Goal: Information Seeking & Learning: Learn about a topic

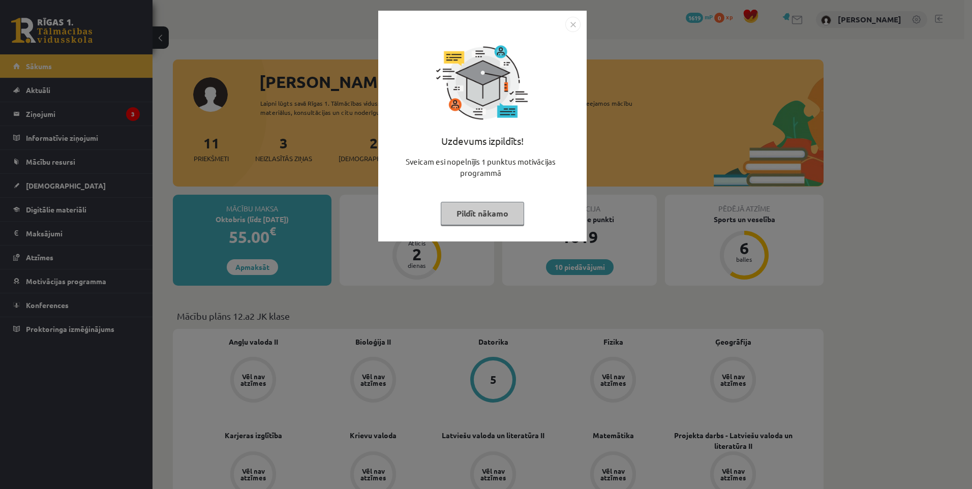
click at [481, 219] on button "Pildīt nākamo" at bounding box center [482, 213] width 83 height 23
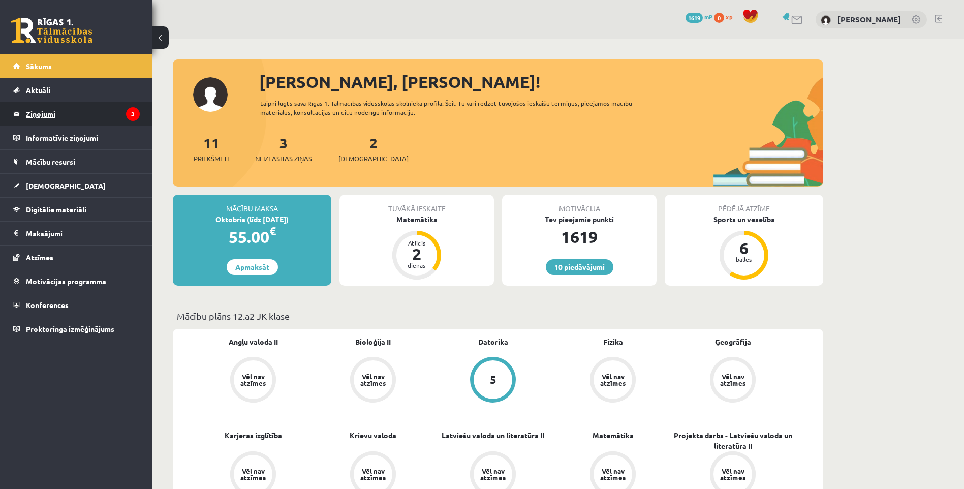
click at [73, 118] on legend "Ziņojumi 3" at bounding box center [83, 113] width 114 height 23
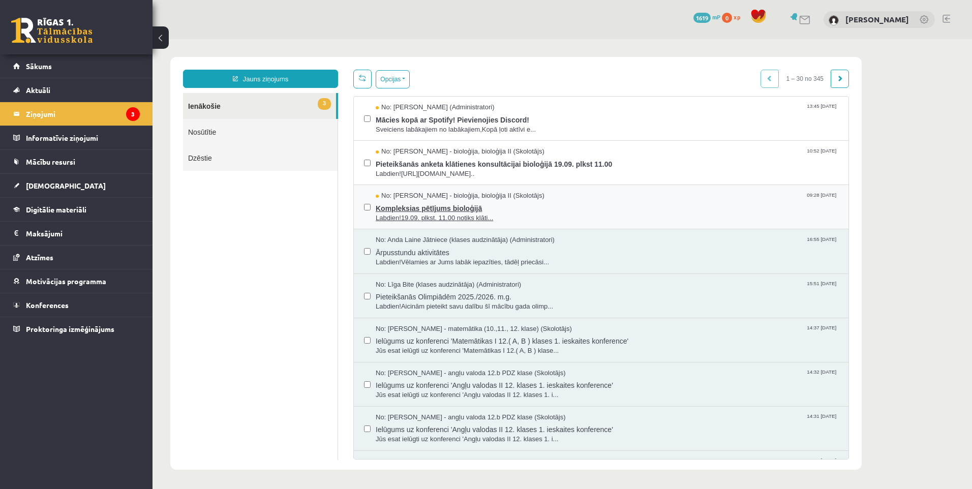
click at [469, 216] on span "Labdien!19.09. plkst. 11.00 notiks klāti..." at bounding box center [607, 218] width 463 height 10
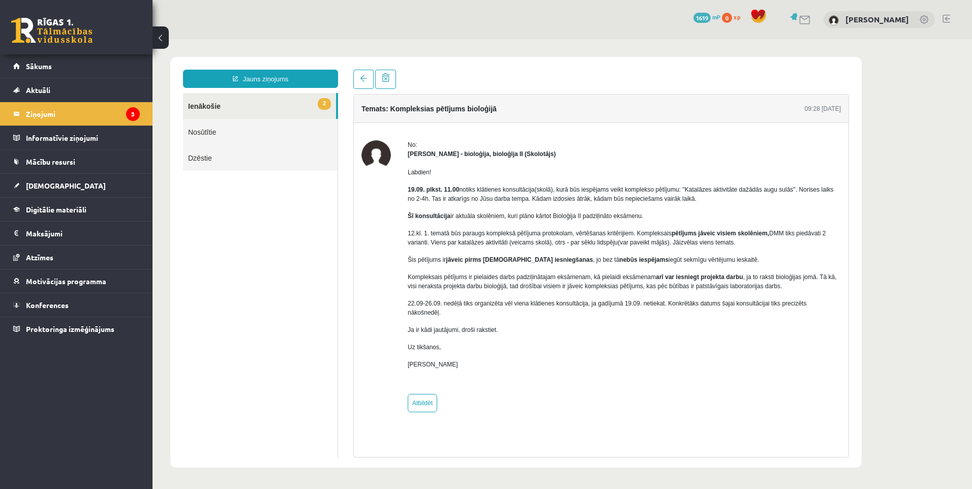
click at [235, 103] on link "2 Ienākošie" at bounding box center [259, 106] width 153 height 26
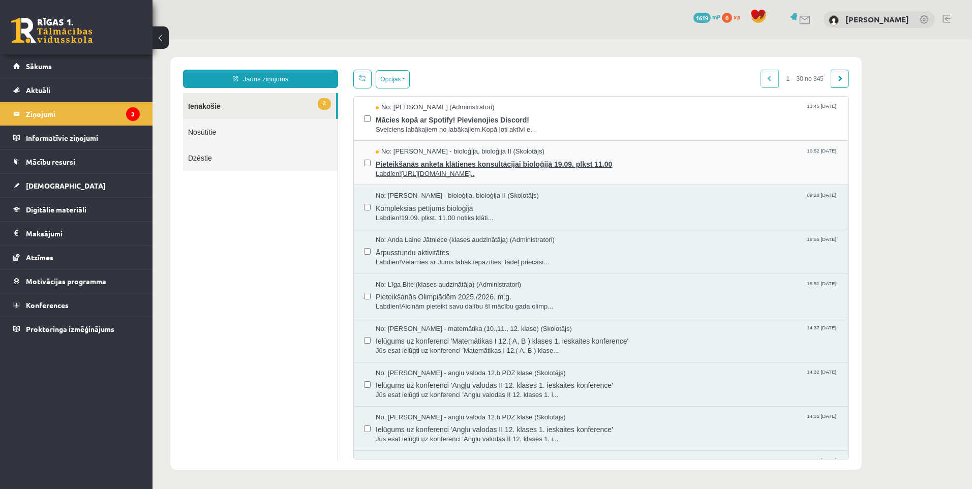
click at [437, 169] on span "Labdien!https://docs.google.com/forms/d/e/1FAIpQLScgFa-OK..." at bounding box center [607, 174] width 463 height 10
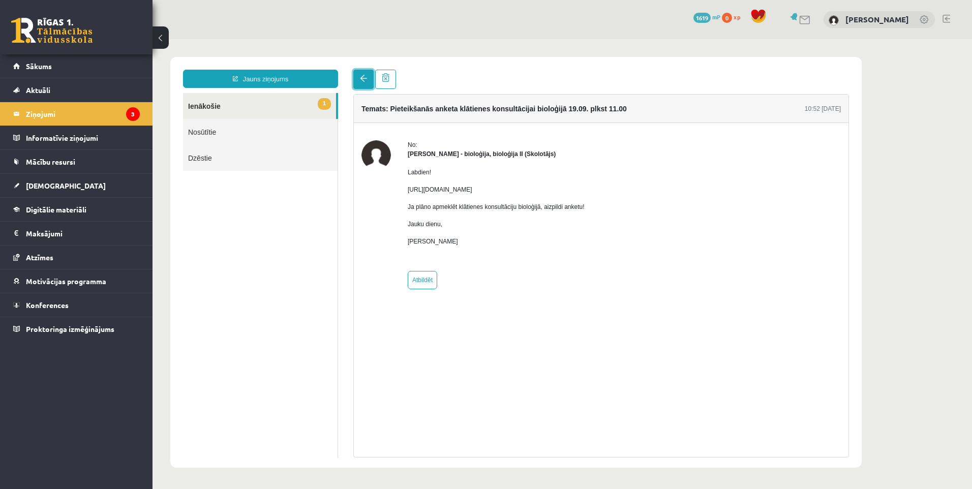
click at [357, 81] on link at bounding box center [363, 79] width 20 height 19
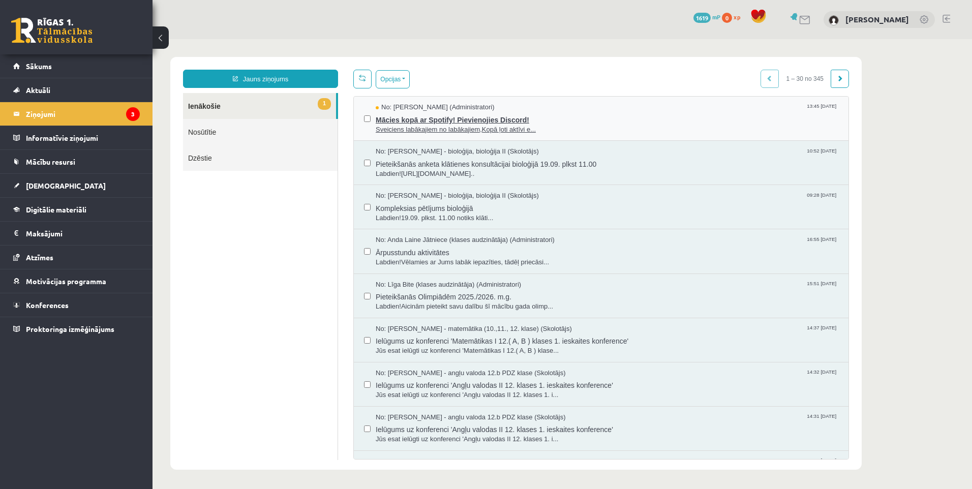
click at [406, 127] on span "Sveiciens labākajiem no labākajiem,Kopā ļoti aktīvi e..." at bounding box center [607, 130] width 463 height 10
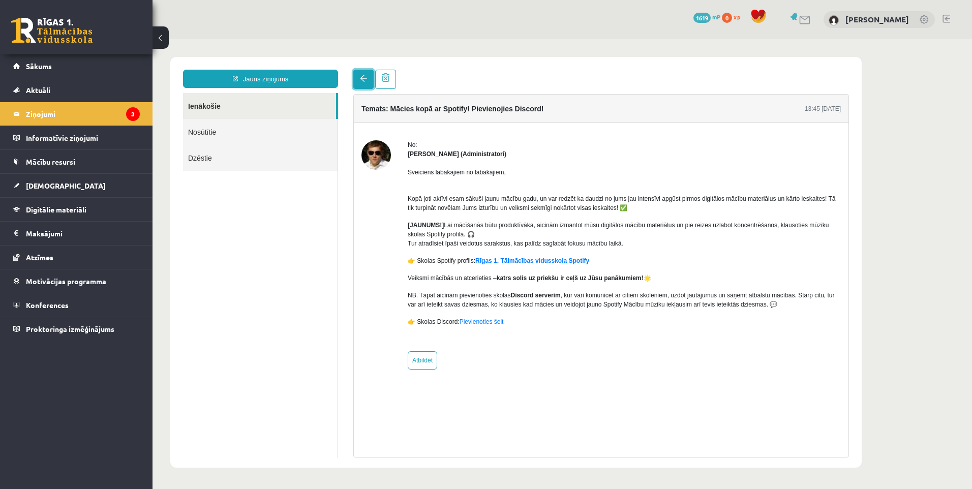
click at [364, 80] on span at bounding box center [363, 78] width 7 height 7
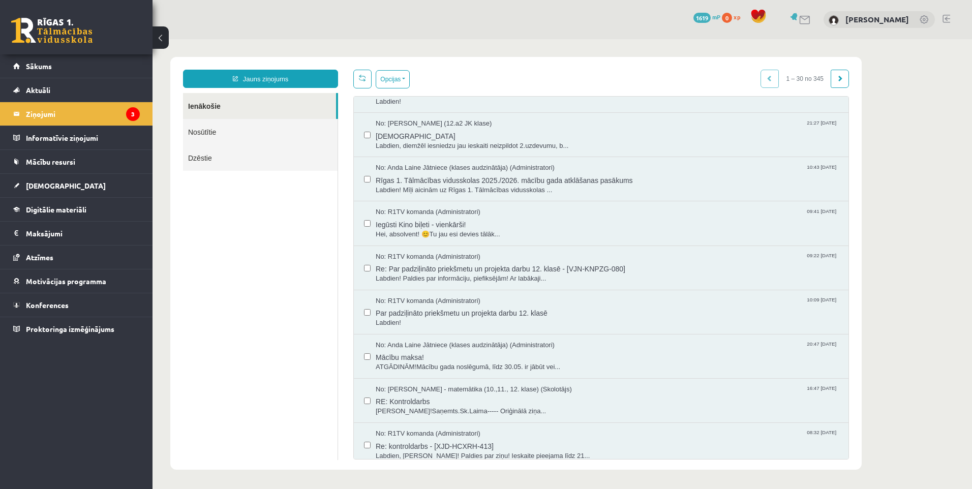
scroll to position [407, 0]
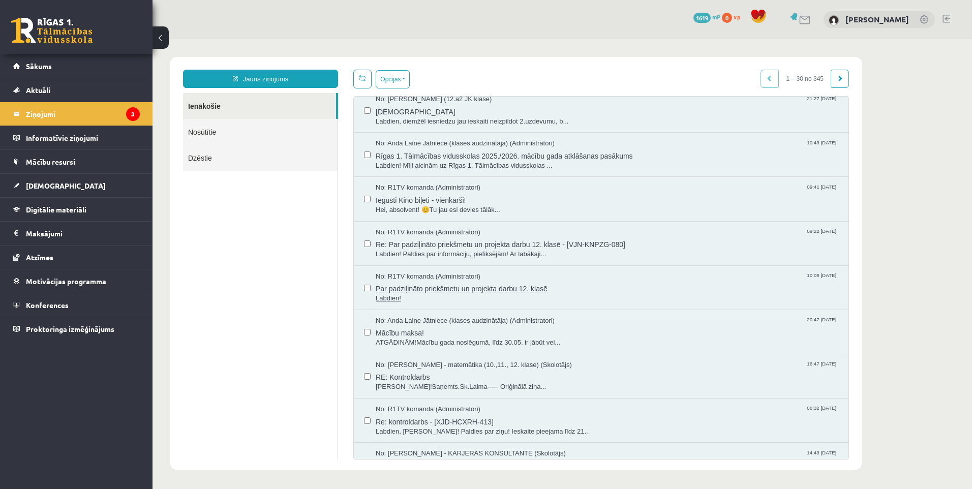
click at [485, 297] on span "Labdien!" at bounding box center [607, 299] width 463 height 10
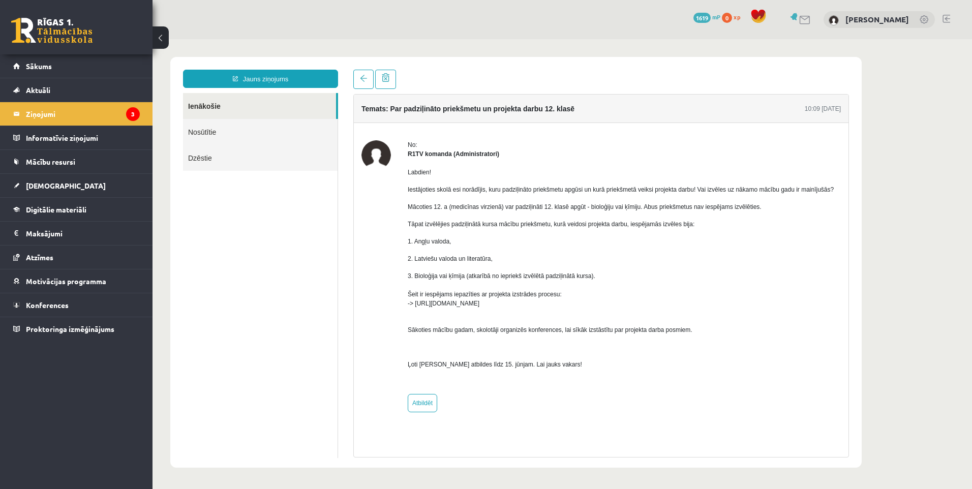
scroll to position [0, 0]
click at [367, 74] on link at bounding box center [363, 79] width 20 height 19
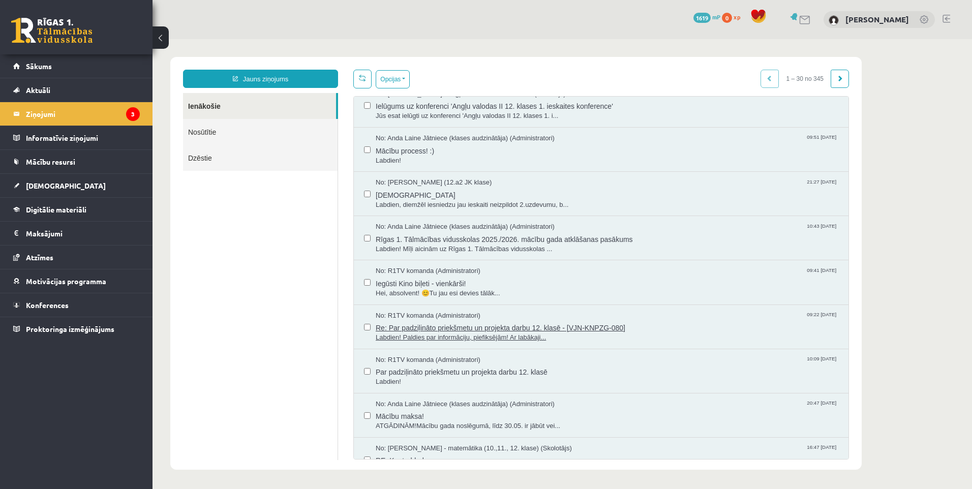
scroll to position [356, 0]
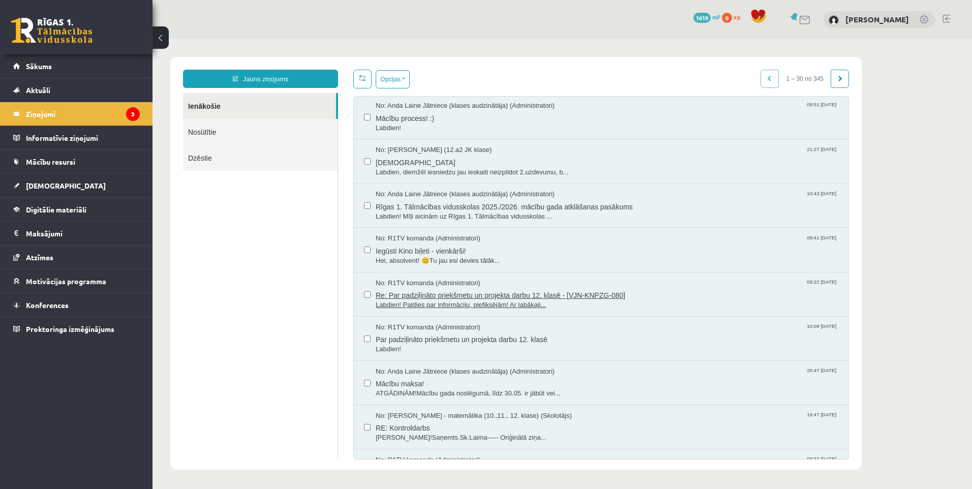
click at [500, 305] on span "Labdien! Paldies par informāciju, piefiksējām! Ar labākaji..." at bounding box center [607, 305] width 463 height 10
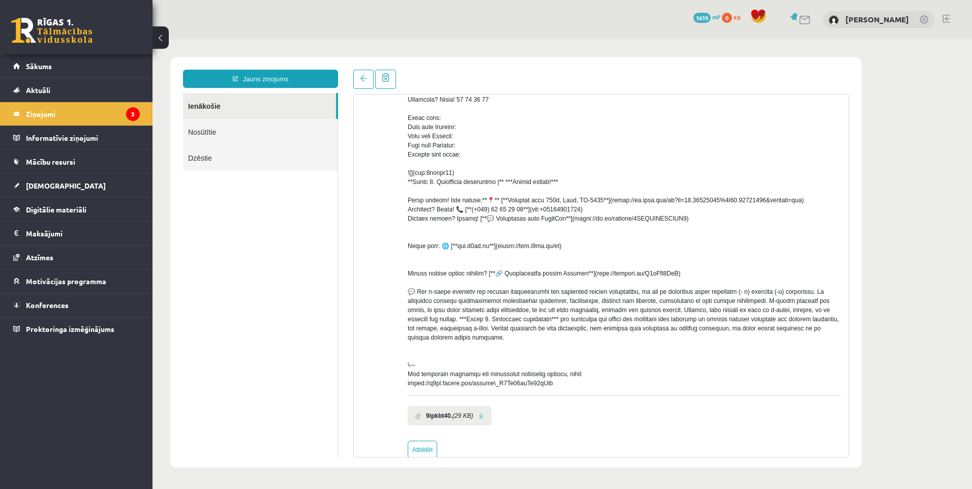
scroll to position [133, 0]
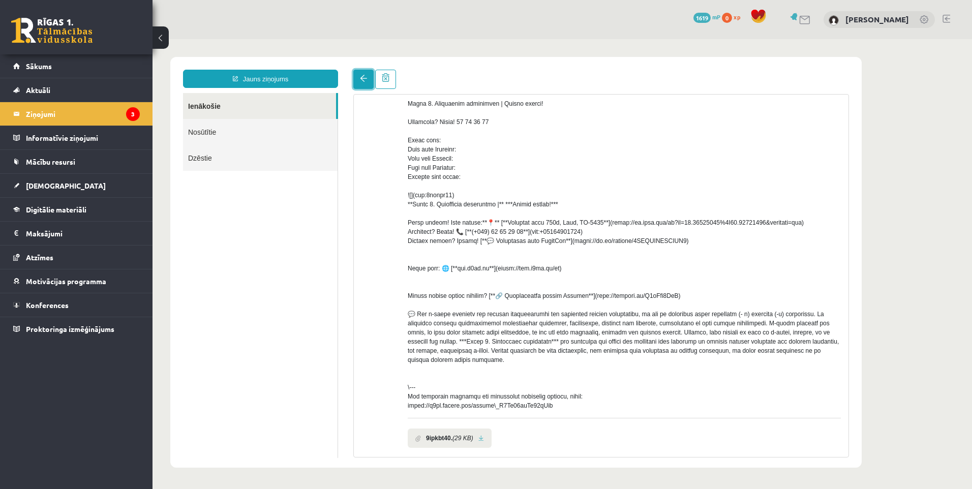
click at [360, 84] on link at bounding box center [363, 79] width 20 height 19
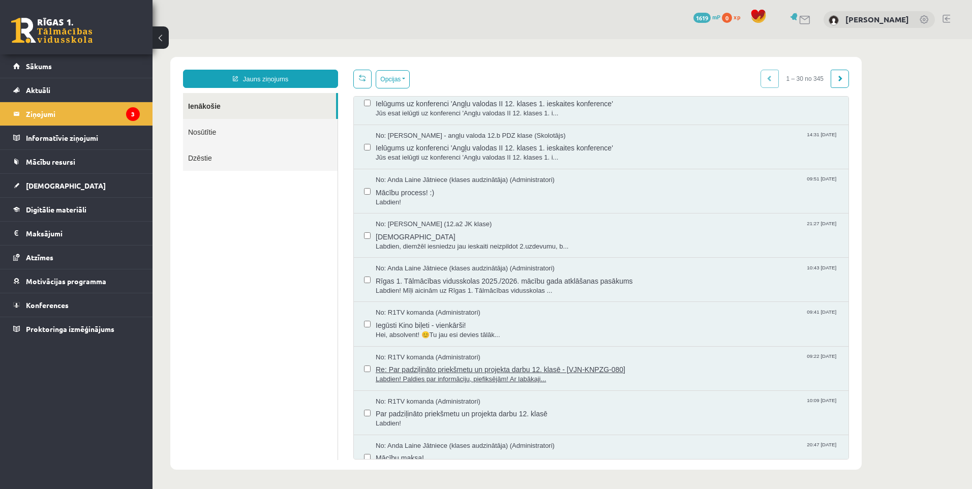
scroll to position [305, 0]
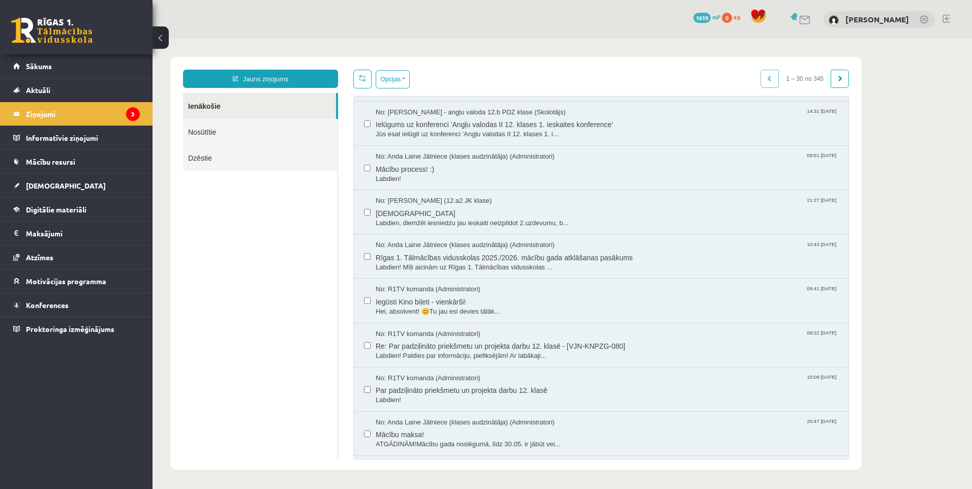
click at [217, 136] on link "Nosūtītie" at bounding box center [260, 132] width 155 height 26
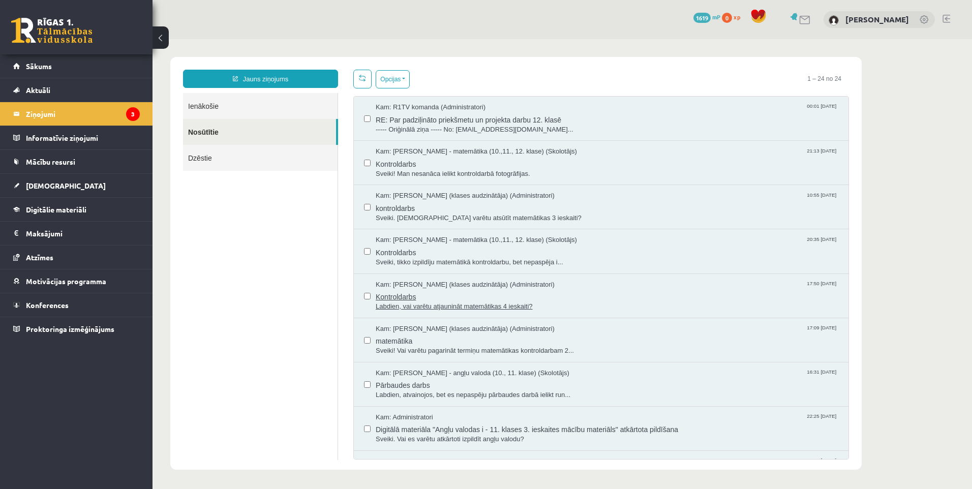
scroll to position [0, 0]
click at [472, 104] on span "Kam: R1TV komanda (Administratori)" at bounding box center [431, 108] width 110 height 10
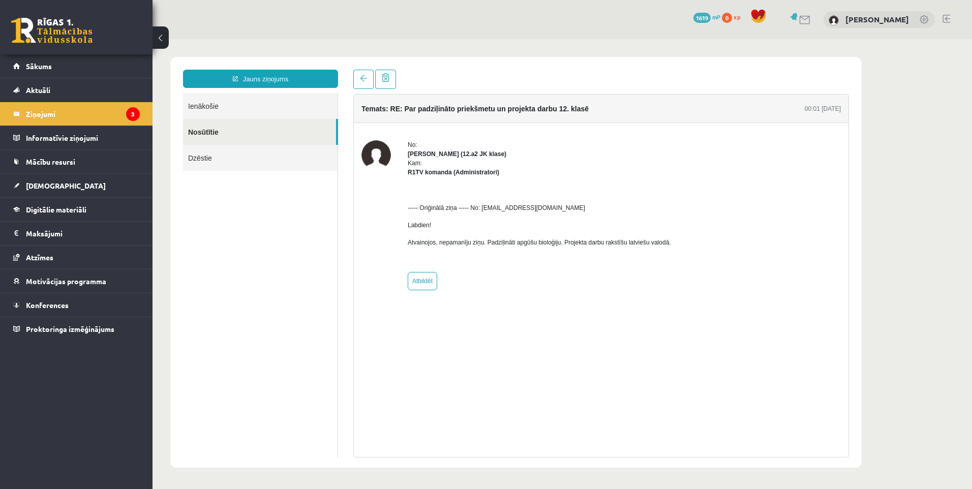
click at [257, 106] on link "Ienākošie" at bounding box center [260, 106] width 155 height 26
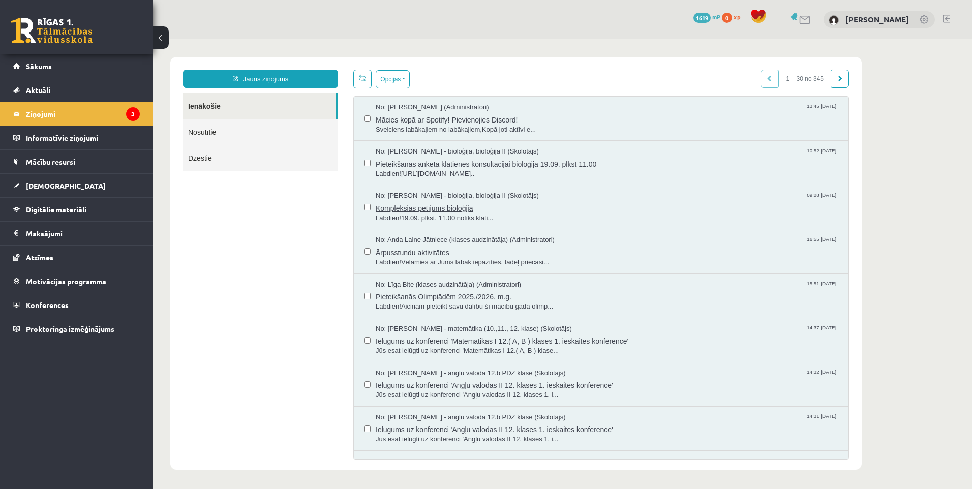
click at [433, 208] on span "Kompleksias pētījums bioloģijā" at bounding box center [607, 207] width 463 height 13
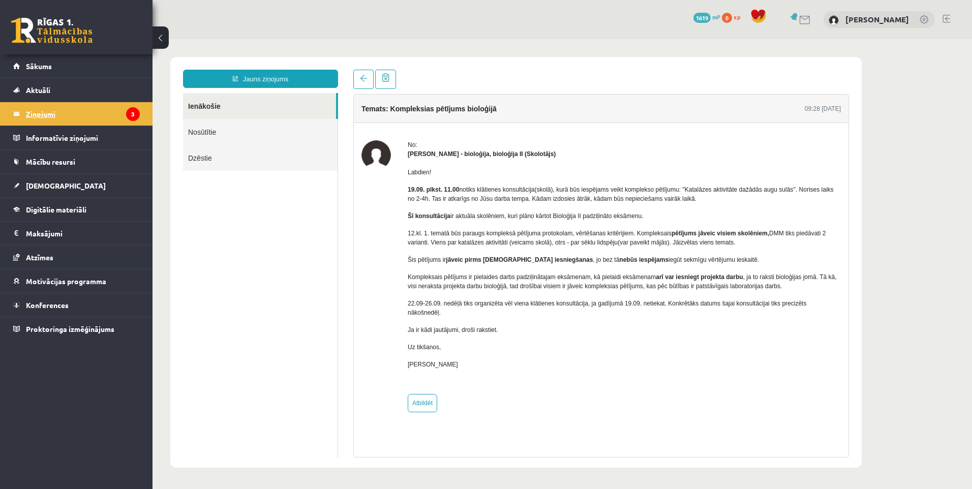
click at [47, 111] on legend "Ziņojumi 3" at bounding box center [83, 113] width 114 height 23
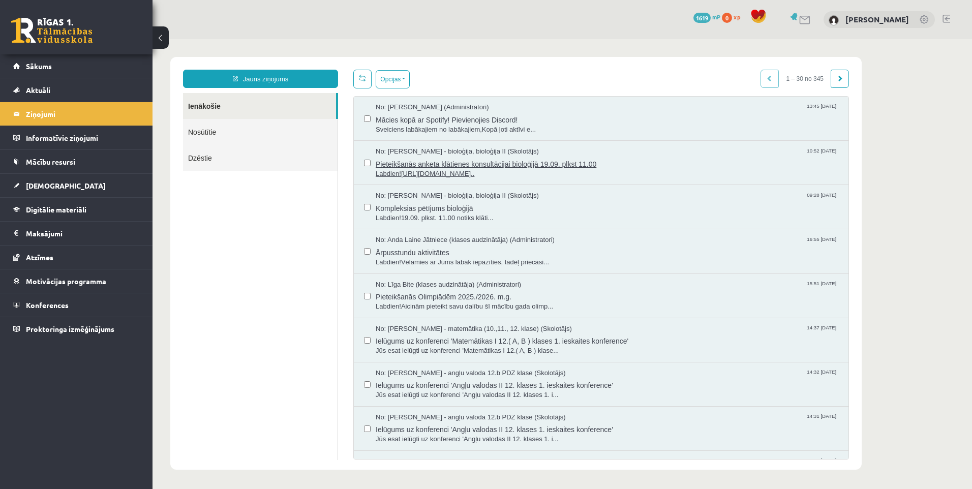
click at [482, 153] on span "No: Elza Saulīte - bioloģija, bioloģija II (Skolotājs)" at bounding box center [457, 152] width 163 height 10
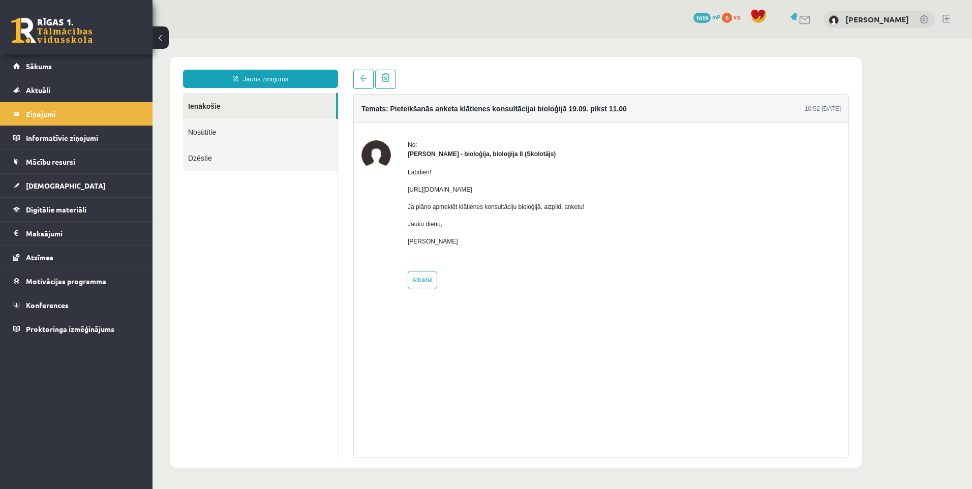
drag, startPoint x: 401, startPoint y: 186, endPoint x: 758, endPoint y: 191, distance: 356.8
click at [758, 191] on div "No: Elza Saulīte - bioloģija, bioloģija II (Skolotājs) Labdien! https://docs.go…" at bounding box center [600, 214] width 479 height 149
copy p "https://docs.google.com/forms/d/e/1FAIpQLScgFa-OKPxvfwRFoI1EuZhrdIjBllpNOmT3P5Y…"
drag, startPoint x: 525, startPoint y: 239, endPoint x: 278, endPoint y: 159, distance: 260.2
click at [525, 238] on p "Elza Saulīte" at bounding box center [496, 241] width 177 height 9
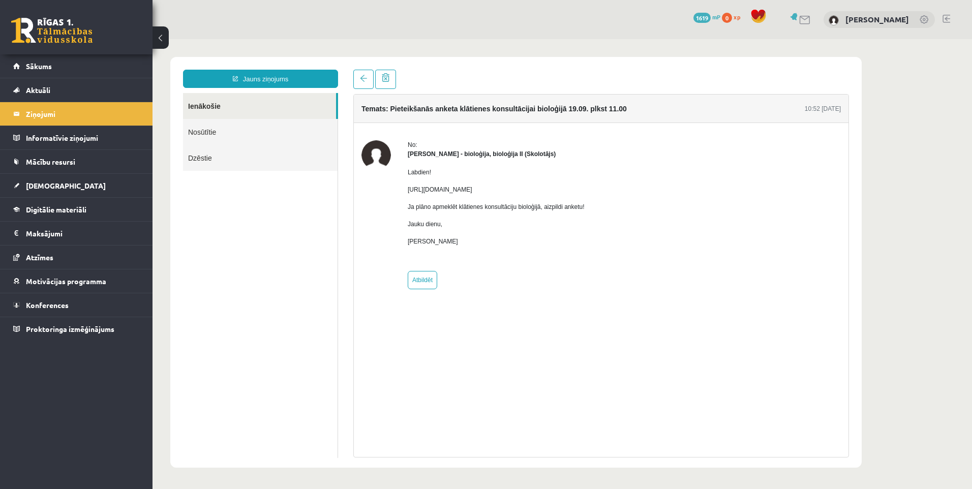
click at [68, 34] on link at bounding box center [51, 30] width 81 height 25
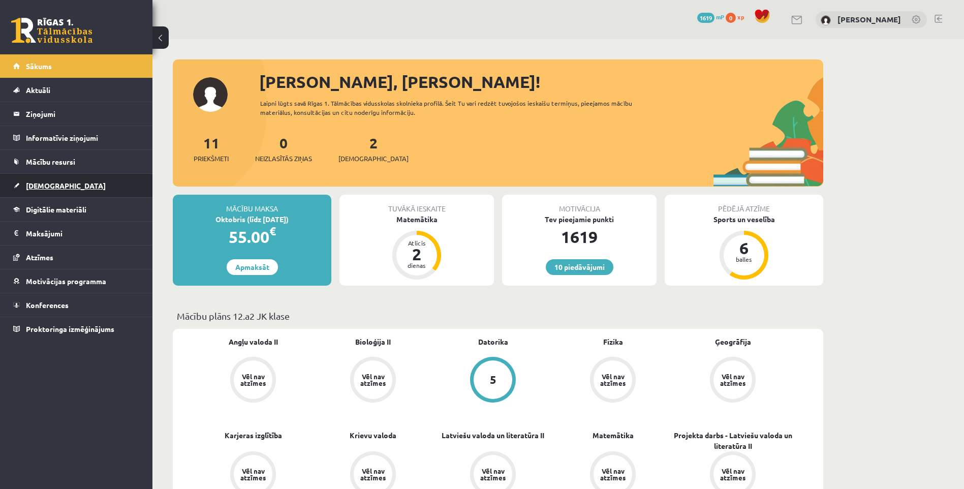
click at [47, 189] on span "[DEMOGRAPHIC_DATA]" at bounding box center [66, 185] width 80 height 9
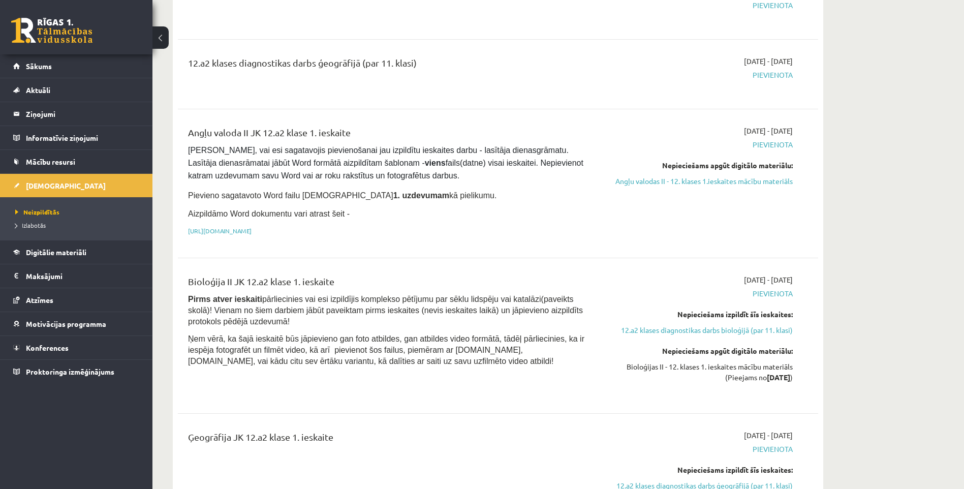
scroll to position [610, 0]
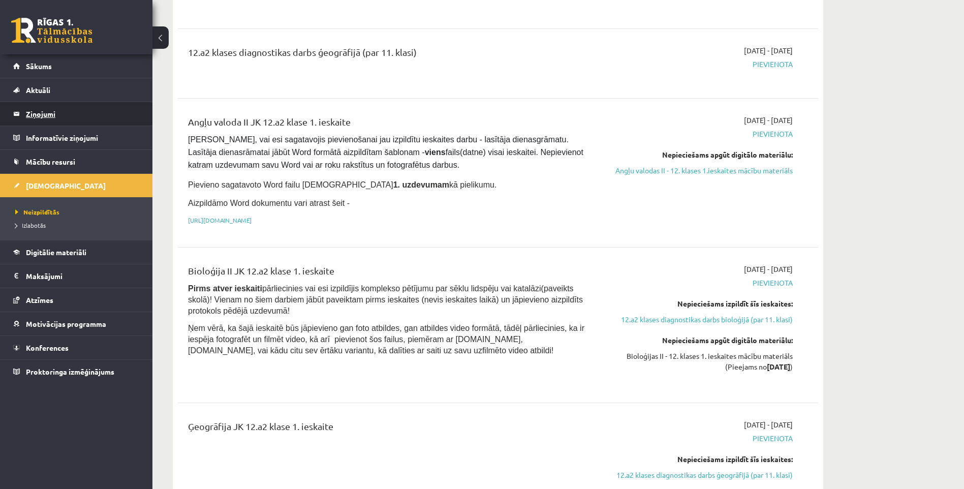
click at [44, 105] on legend "Ziņojumi 0" at bounding box center [83, 113] width 114 height 23
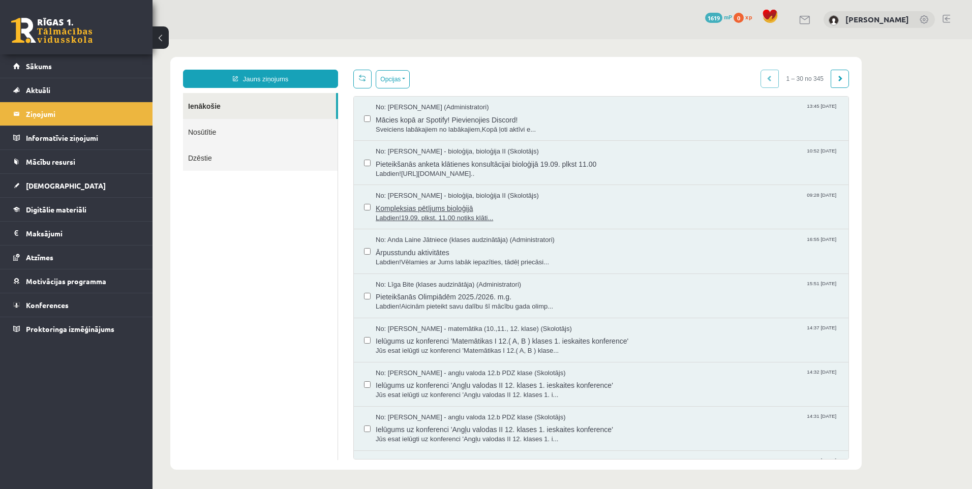
click at [432, 213] on span "Labdien!19.09. plkst. 11.00 notiks klāti..." at bounding box center [607, 218] width 463 height 10
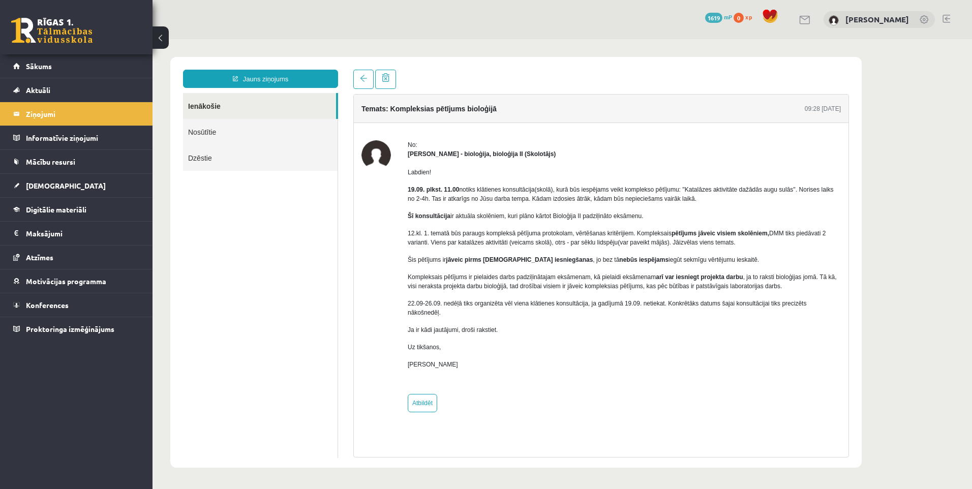
click at [38, 35] on link at bounding box center [51, 30] width 81 height 25
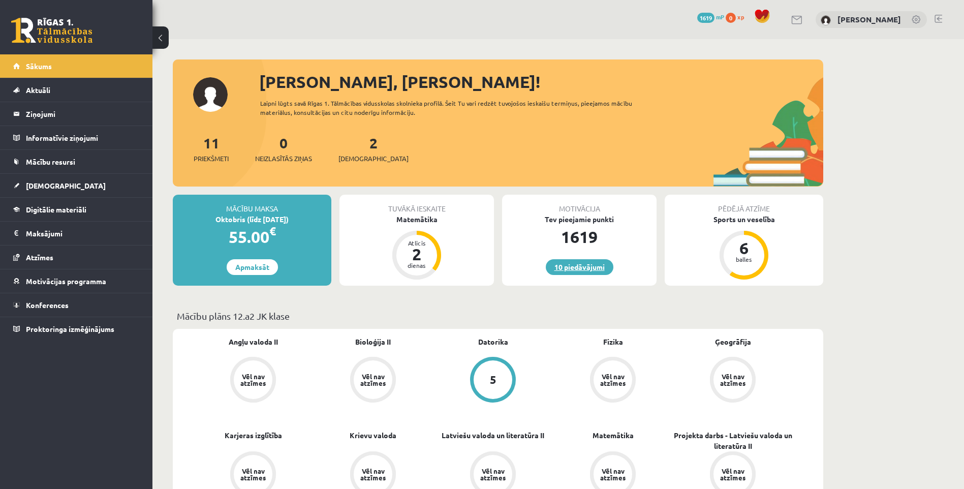
click at [574, 269] on link "10 piedāvājumi" at bounding box center [580, 267] width 68 height 16
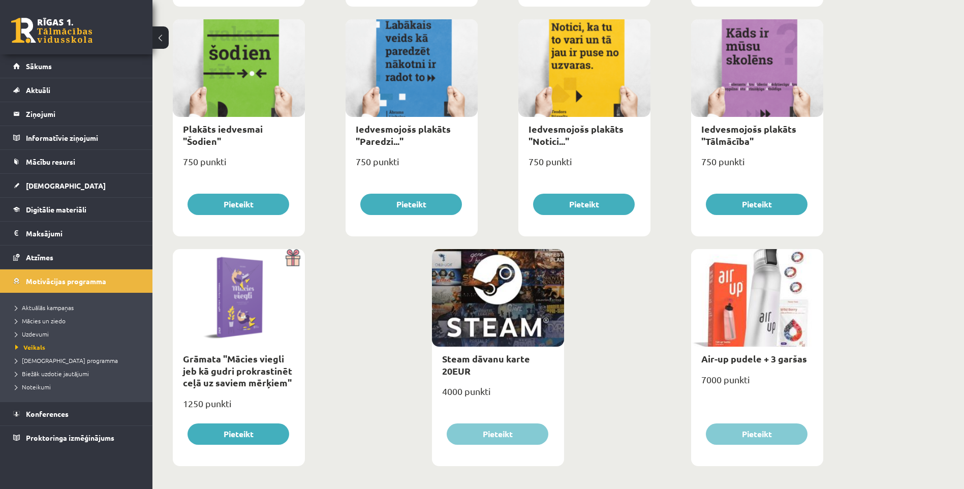
scroll to position [1072, 0]
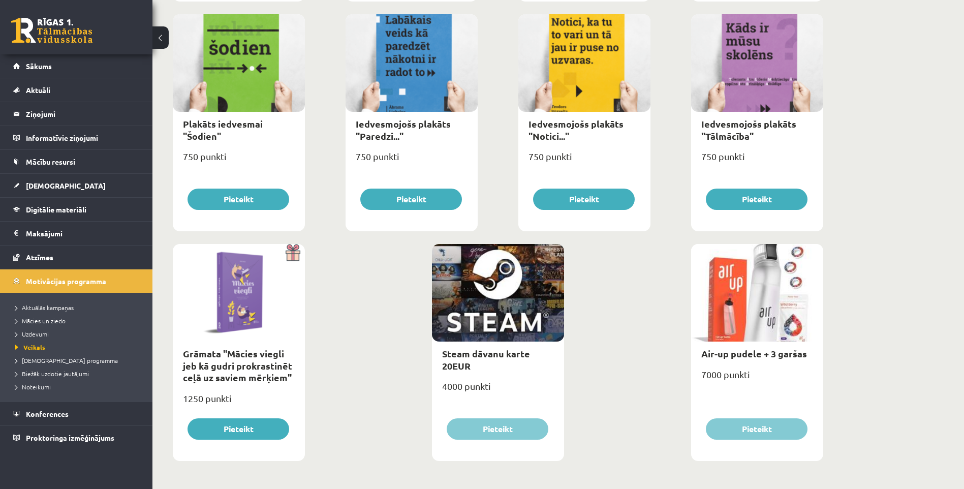
click at [48, 47] on div "0 Dāvanas 1619 mP 0 xp" at bounding box center [76, 27] width 152 height 54
click at [52, 35] on link at bounding box center [51, 30] width 81 height 25
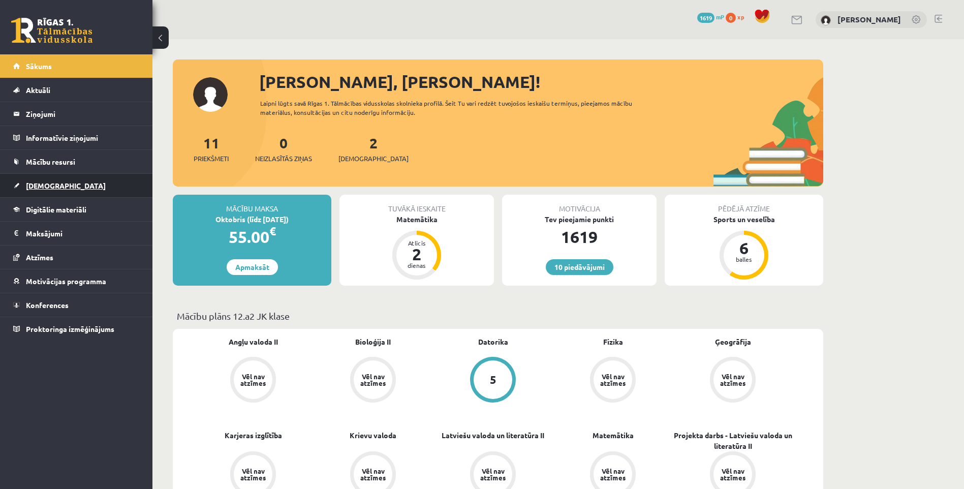
click at [47, 189] on link "[DEMOGRAPHIC_DATA]" at bounding box center [76, 185] width 127 height 23
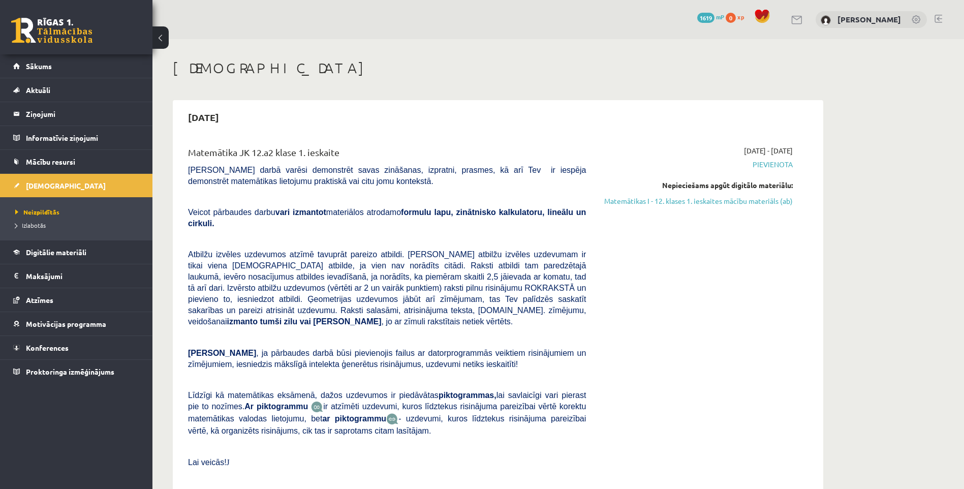
drag, startPoint x: 47, startPoint y: 189, endPoint x: 165, endPoint y: 126, distance: 133.5
click at [693, 199] on link "Matemātikas I - 12. klases 1. ieskaites mācību materiāls (ab)" at bounding box center [697, 201] width 192 height 11
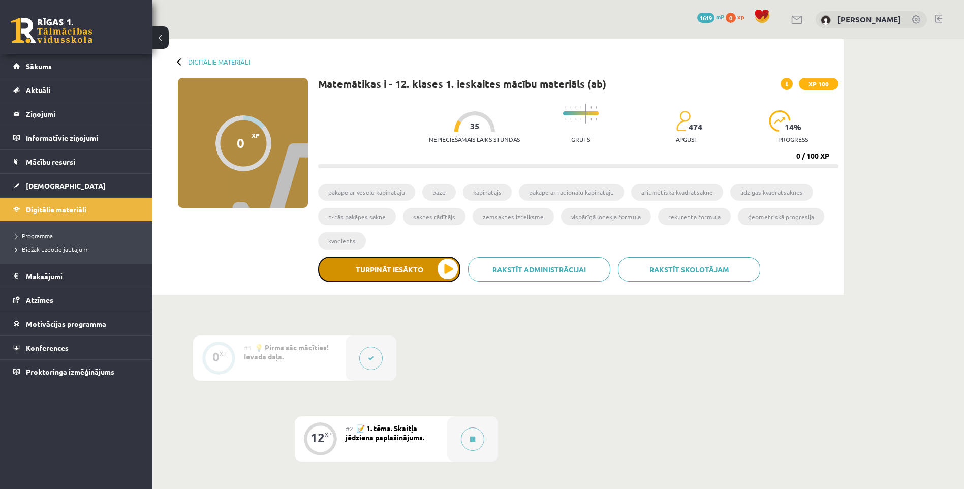
click at [429, 275] on button "Turpināt iesākto" at bounding box center [389, 269] width 142 height 25
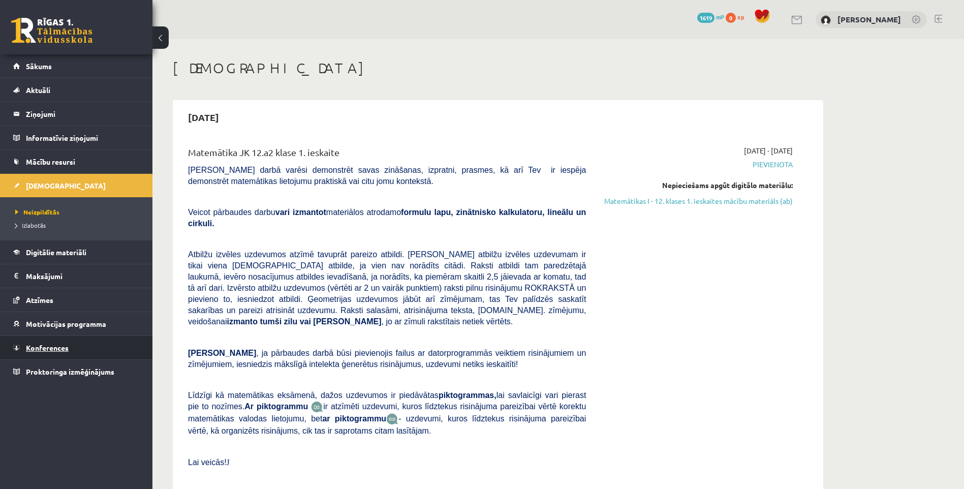
click at [34, 342] on link "Konferences" at bounding box center [76, 347] width 127 height 23
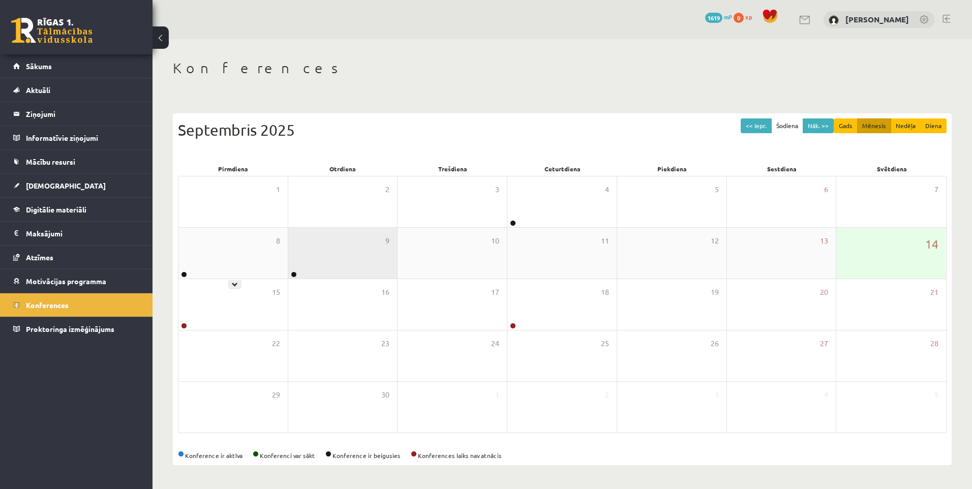
click at [350, 272] on div "9" at bounding box center [342, 253] width 109 height 51
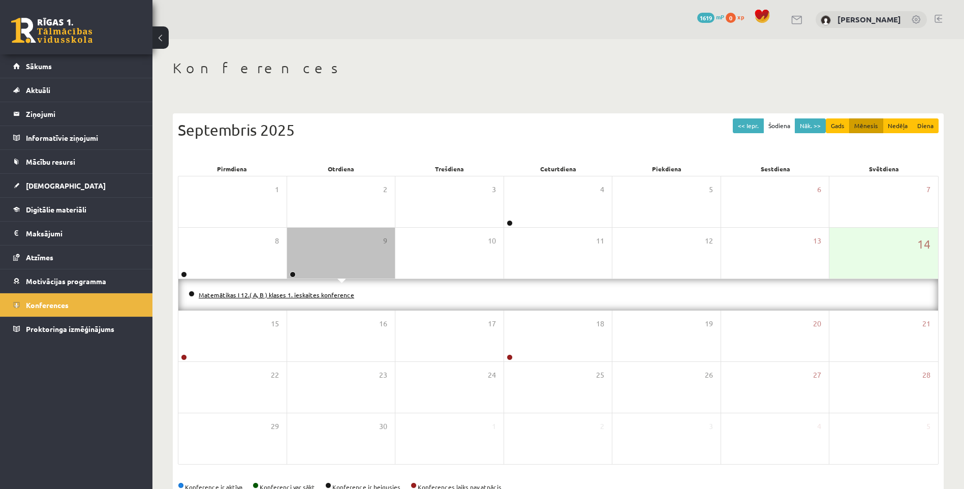
click at [293, 294] on link "Matemātikas I 12.( A, B ) klases 1. ieskaites konference" at bounding box center [277, 295] width 156 height 8
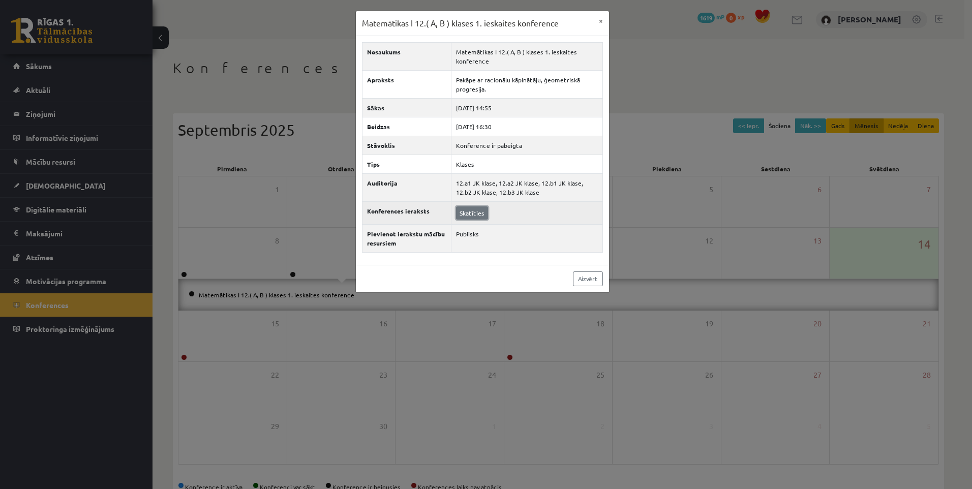
click at [467, 217] on link "Skatīties" at bounding box center [472, 212] width 32 height 13
